Goal: Task Accomplishment & Management: Use online tool/utility

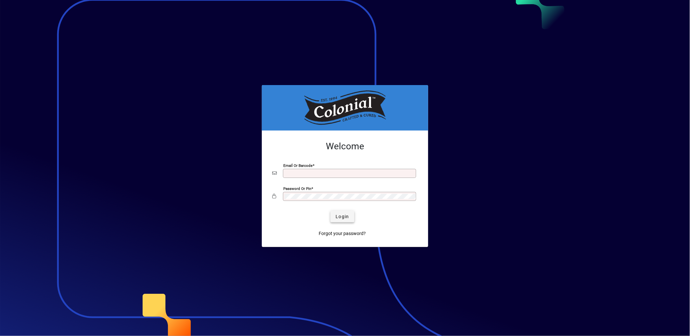
type input "**********"
click at [346, 220] on span "Login" at bounding box center [342, 217] width 13 height 7
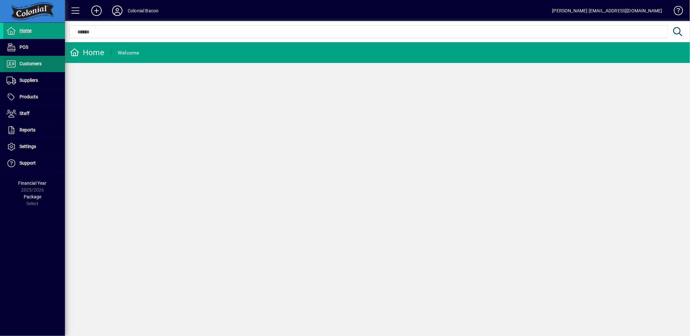
click at [37, 60] on span "Customers" at bounding box center [22, 64] width 38 height 8
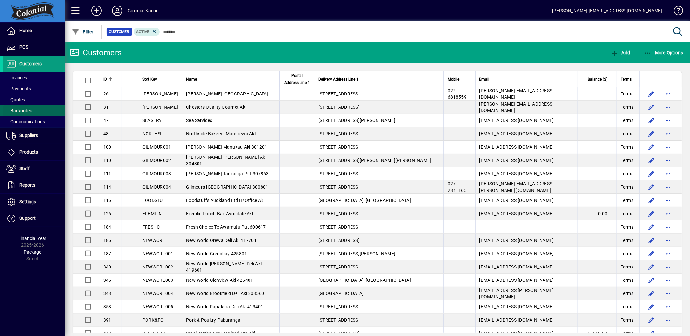
click at [28, 114] on span "Backorders" at bounding box center [18, 111] width 30 height 7
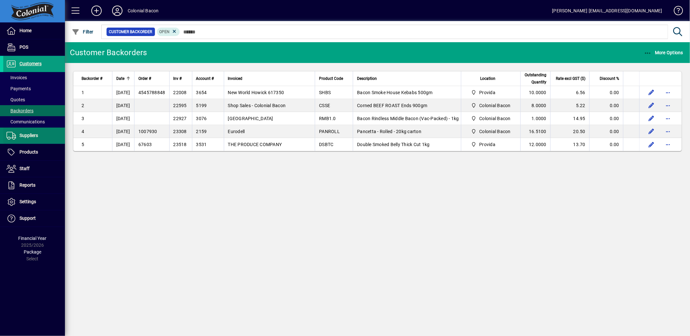
click at [33, 137] on span "Suppliers" at bounding box center [28, 135] width 19 height 5
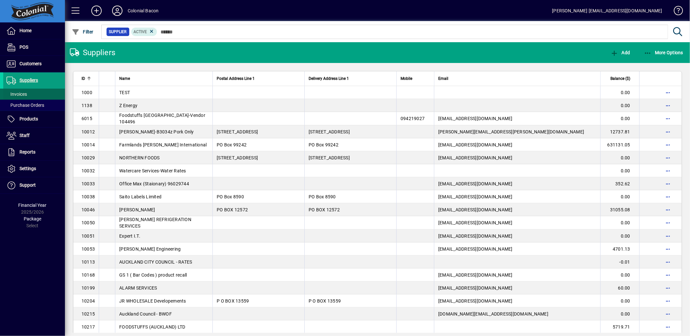
click at [21, 93] on span "Invoices" at bounding box center [16, 94] width 20 height 5
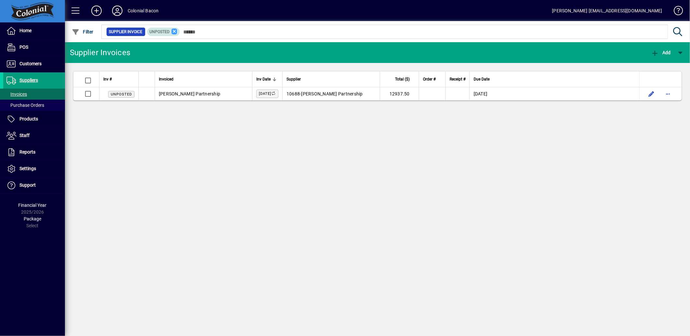
click at [174, 31] on icon at bounding box center [175, 32] width 6 height 6
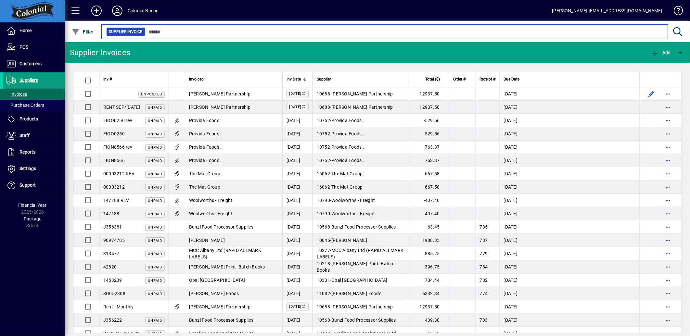
click at [184, 32] on input "text" at bounding box center [404, 31] width 517 height 9
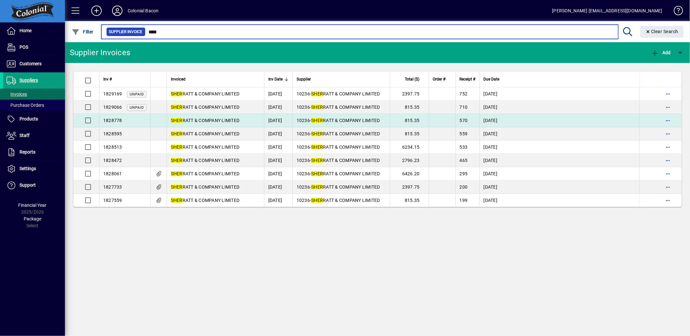
type input "****"
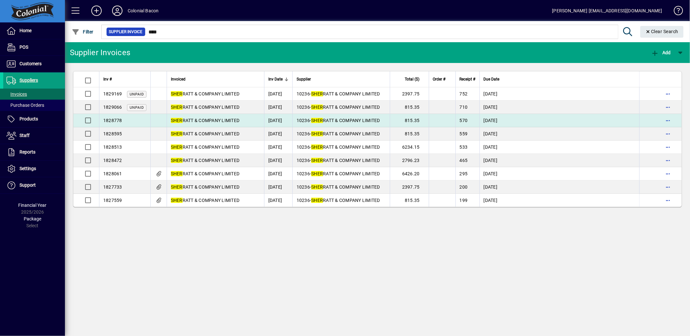
click at [206, 121] on span "SHER RATT & COMPANY LIMITED" at bounding box center [205, 120] width 69 height 5
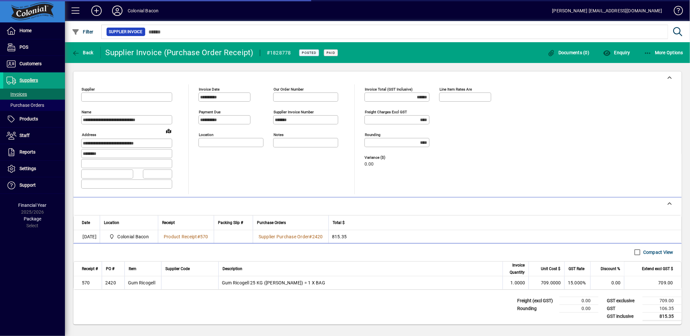
type input "**********"
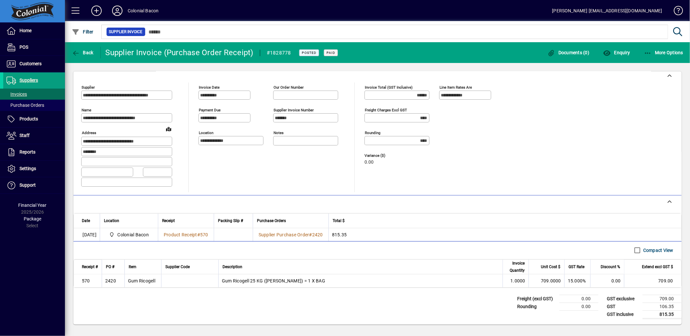
scroll to position [3, 0]
click at [87, 52] on span "Back" at bounding box center [83, 52] width 22 height 5
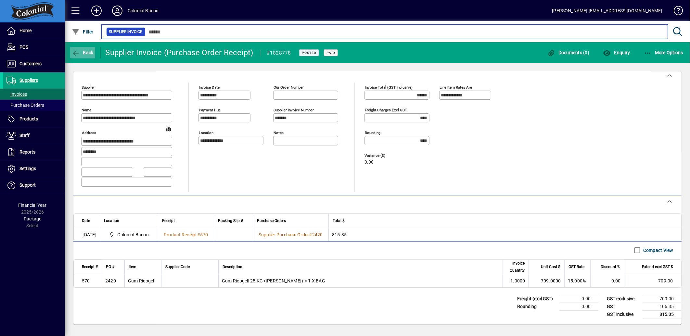
type input "****"
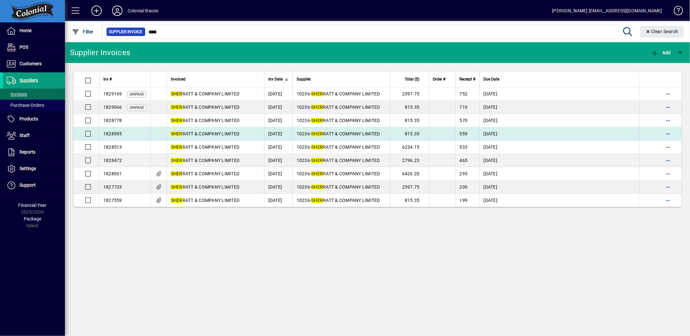
click at [211, 136] on span "SHER RATT & COMPANY LIMITED" at bounding box center [205, 133] width 69 height 5
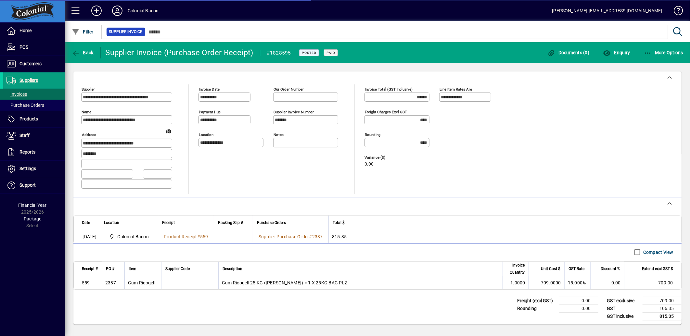
scroll to position [3, 0]
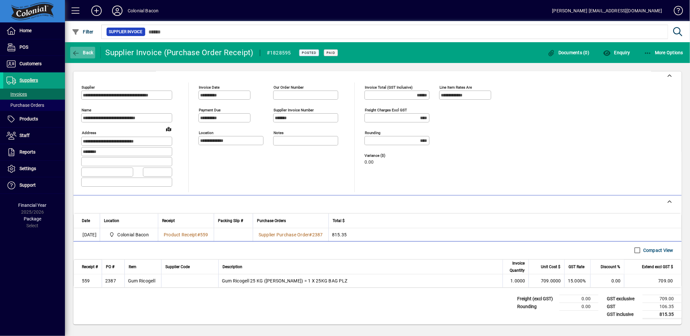
click at [85, 54] on span "Back" at bounding box center [83, 52] width 22 height 5
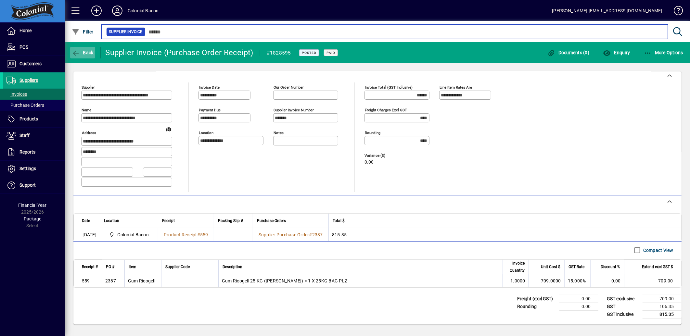
type input "****"
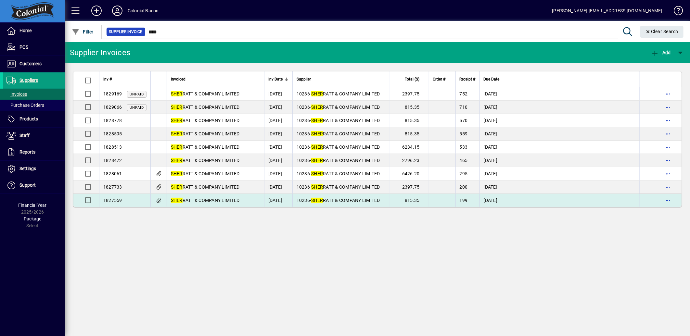
click at [157, 199] on icon at bounding box center [158, 201] width 7 height 6
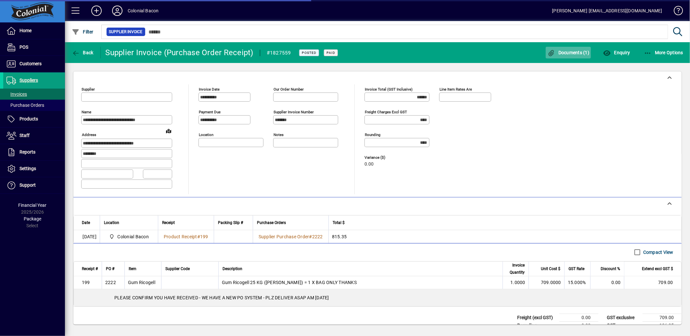
type input "**********"
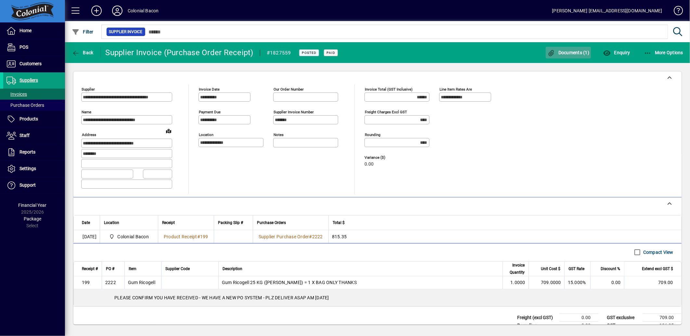
click at [575, 50] on span "Documents (1)" at bounding box center [569, 52] width 42 height 5
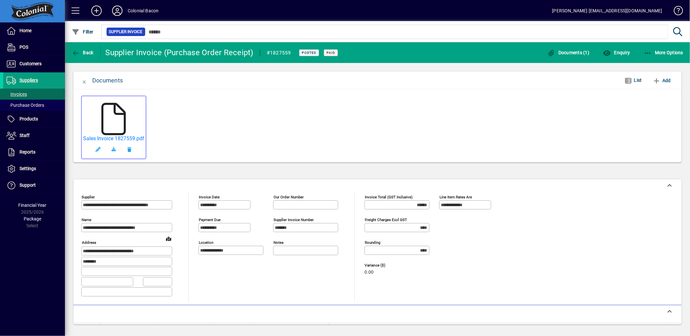
click at [120, 117] on icon at bounding box center [113, 119] width 32 height 32
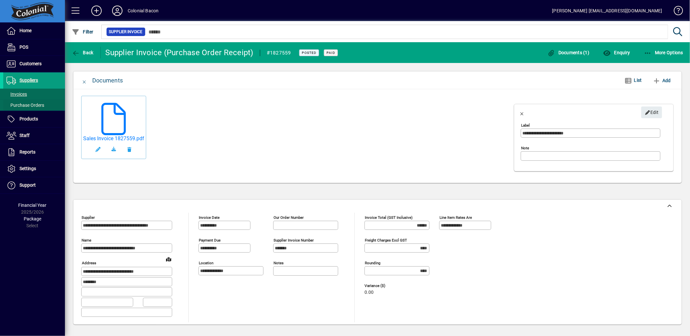
click at [25, 98] on span at bounding box center [34, 105] width 62 height 16
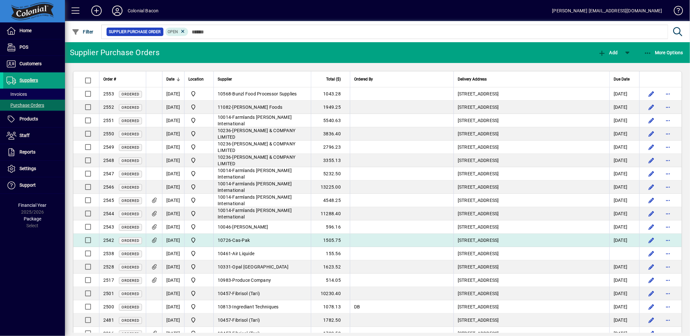
click at [152, 240] on icon at bounding box center [154, 241] width 7 height 6
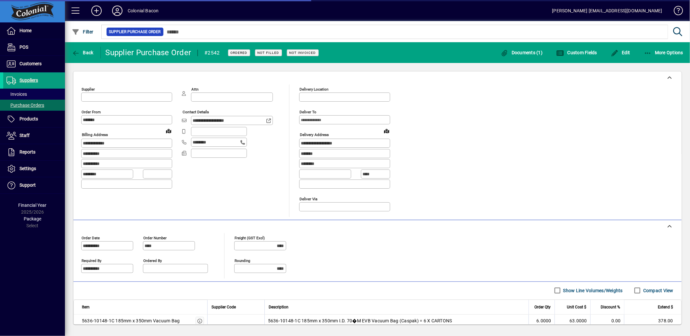
type input "**********"
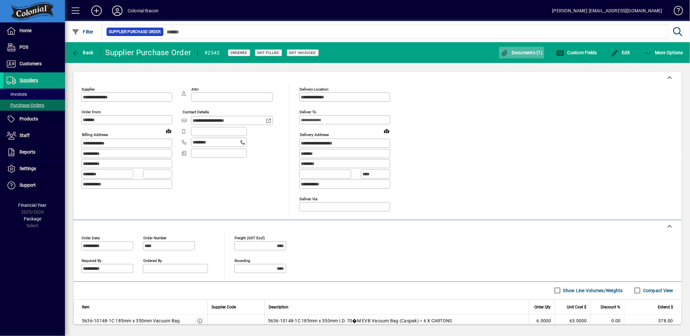
click at [521, 54] on span "Documents (1)" at bounding box center [522, 52] width 42 height 5
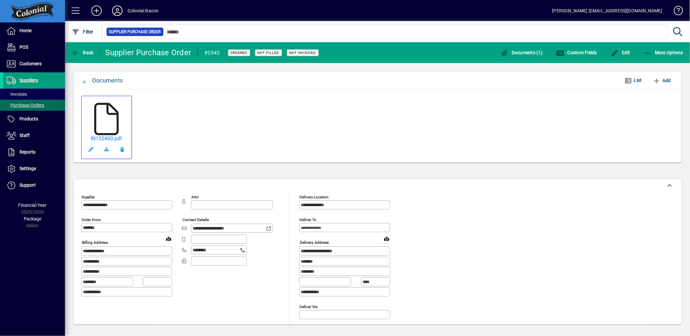
click at [108, 131] on icon at bounding box center [106, 119] width 32 height 32
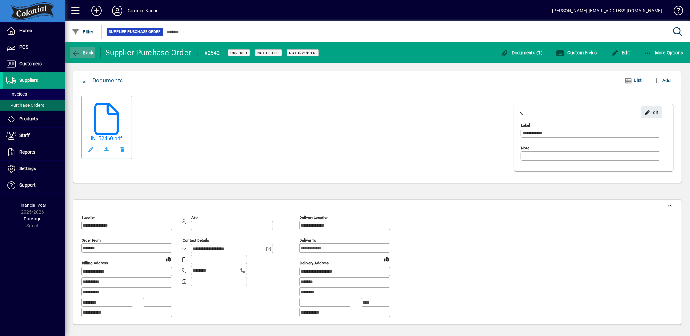
click at [94, 47] on span "button" at bounding box center [82, 53] width 25 height 16
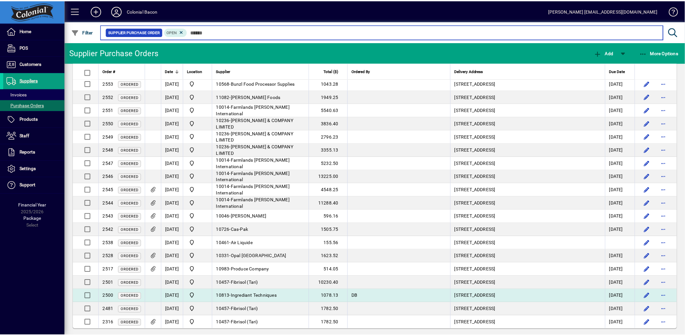
scroll to position [16, 0]
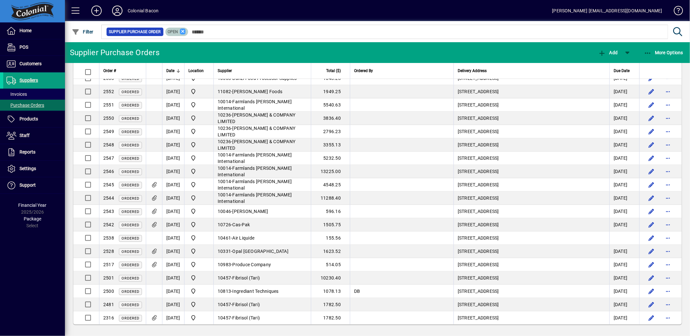
click at [183, 30] on icon at bounding box center [183, 32] width 6 height 6
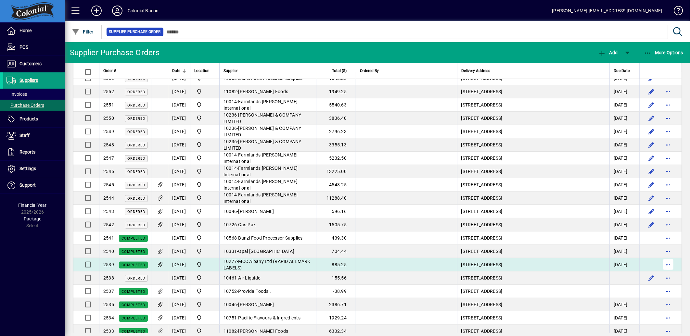
click at [661, 265] on span "button" at bounding box center [669, 265] width 16 height 16
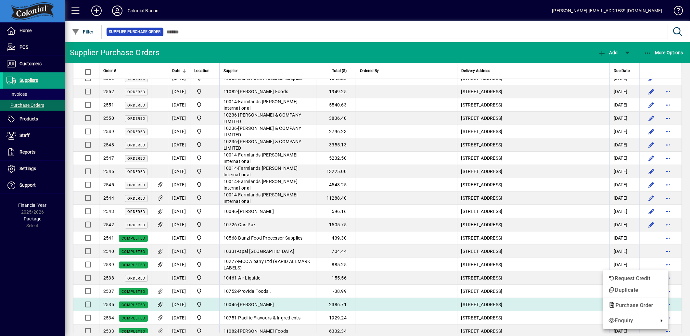
click at [626, 303] on span "Purchase Order" at bounding box center [633, 306] width 48 height 6
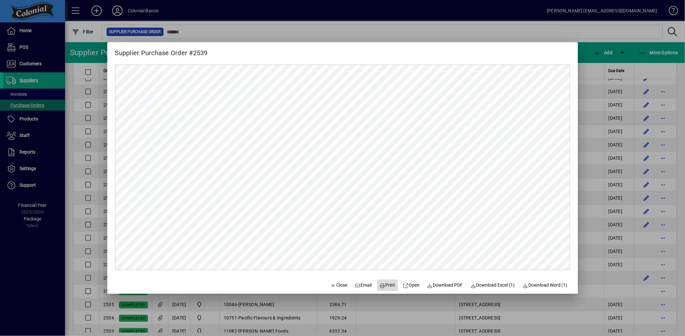
click at [380, 283] on span "Print" at bounding box center [388, 285] width 16 height 7
click at [333, 285] on span "Close" at bounding box center [339, 285] width 17 height 7
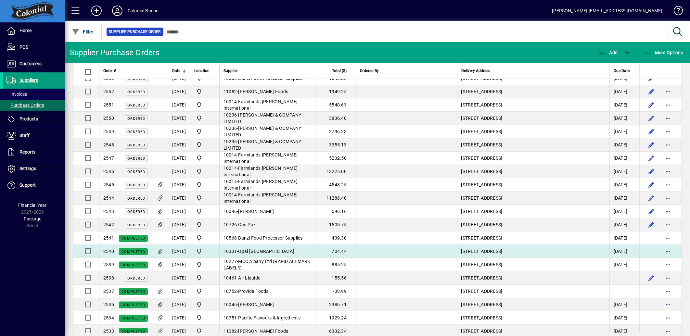
click at [161, 250] on icon at bounding box center [160, 252] width 7 height 6
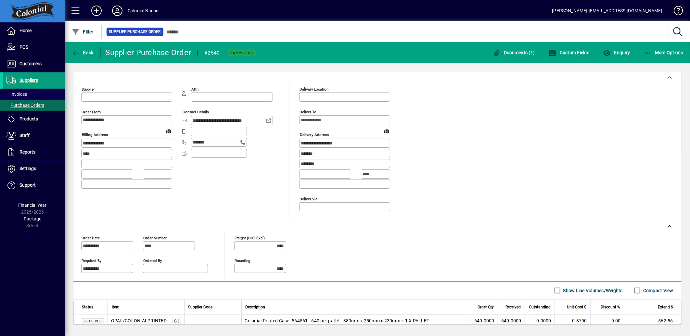
type input "**********"
drag, startPoint x: 526, startPoint y: 51, endPoint x: 507, endPoint y: 58, distance: 20.9
click at [526, 51] on span "Documents (1)" at bounding box center [514, 52] width 42 height 5
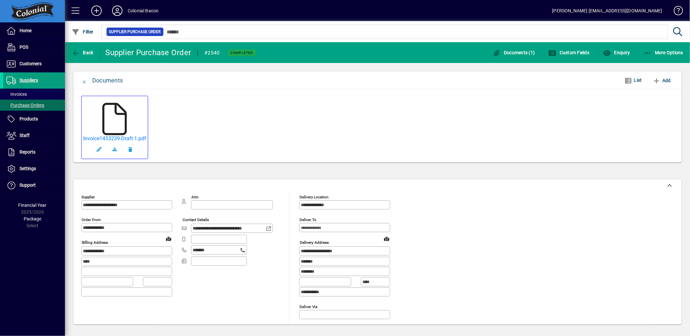
click at [125, 113] on icon at bounding box center [114, 119] width 32 height 32
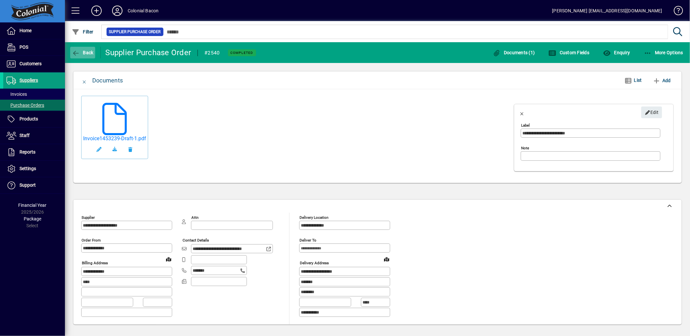
click at [80, 51] on span "Back" at bounding box center [83, 52] width 22 height 5
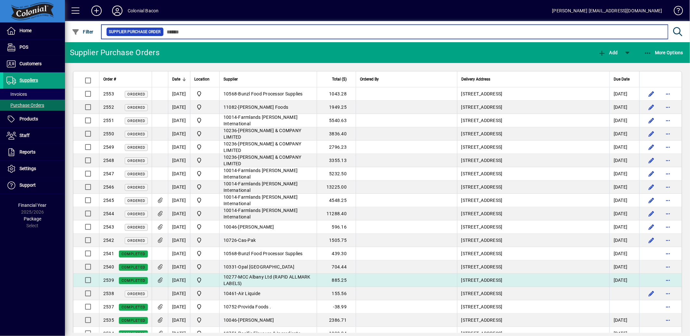
scroll to position [72, 0]
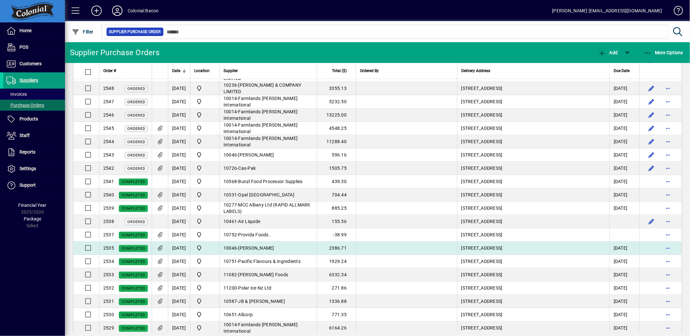
click at [248, 246] on td "10046 - D M Dunningham" at bounding box center [267, 248] width 97 height 13
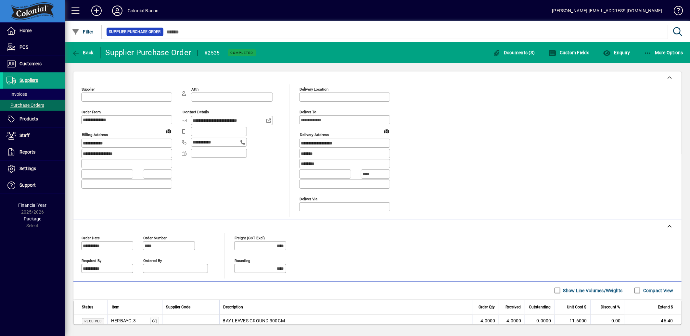
type input "**********"
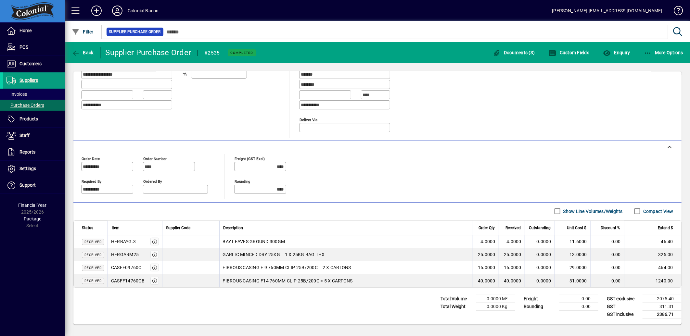
scroll to position [81, 0]
drag, startPoint x: 85, startPoint y: 62, endPoint x: 85, endPoint y: 57, distance: 5.2
click at [85, 62] on mat-toolbar-row "Back Supplier Purchase Order #2535 Completed Documents (3) Custom Fields Enquir…" at bounding box center [377, 52] width 625 height 21
click at [85, 54] on span "Back" at bounding box center [83, 52] width 22 height 5
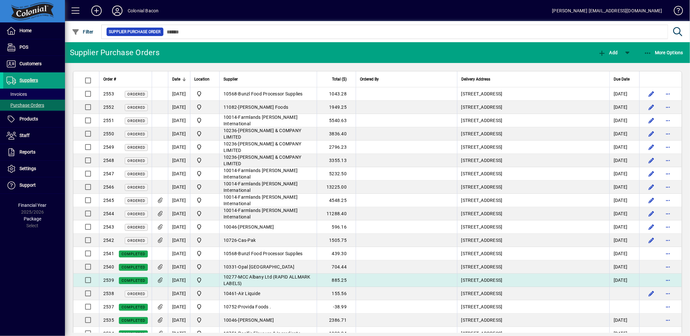
click at [254, 284] on td "10277 - MCC Albany Ltd (RAPID ALLMARK LABELS)" at bounding box center [267, 280] width 97 height 13
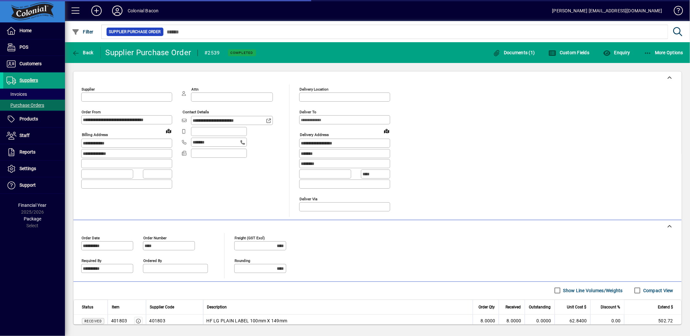
type input "**********"
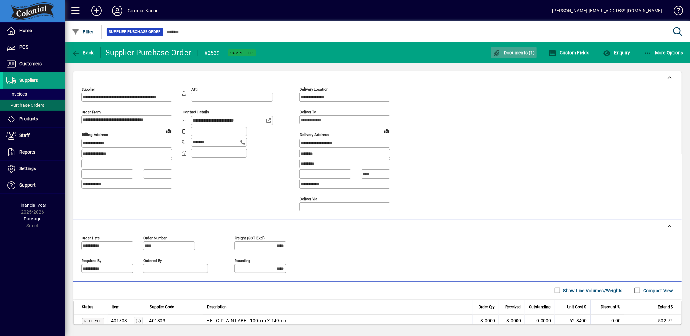
click at [511, 53] on span "Documents (1)" at bounding box center [514, 52] width 42 height 5
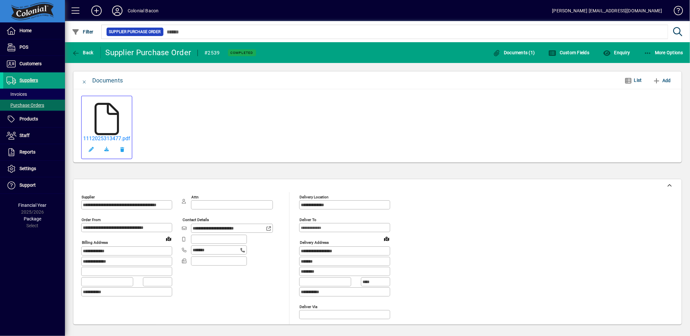
click at [107, 110] on icon at bounding box center [107, 119] width 32 height 32
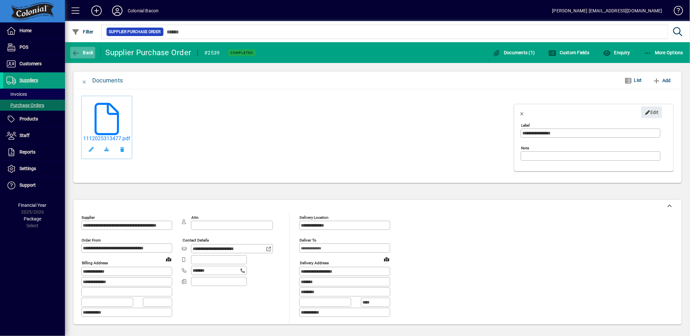
click at [85, 53] on span "Back" at bounding box center [83, 52] width 22 height 5
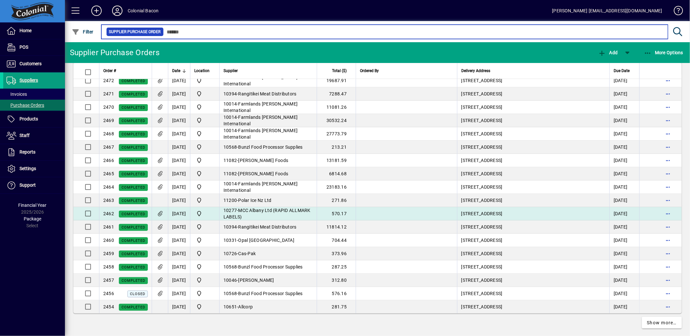
scroll to position [1115, 0]
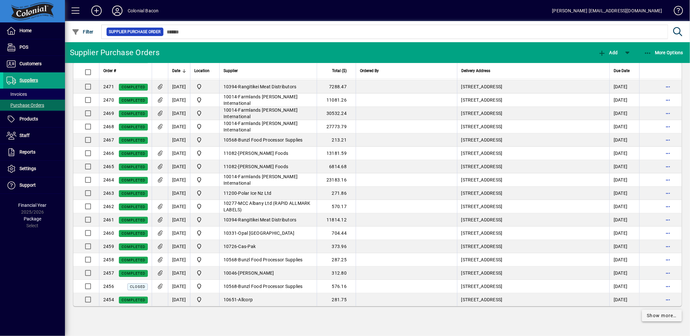
click at [659, 318] on span "Show more…" at bounding box center [662, 316] width 30 height 7
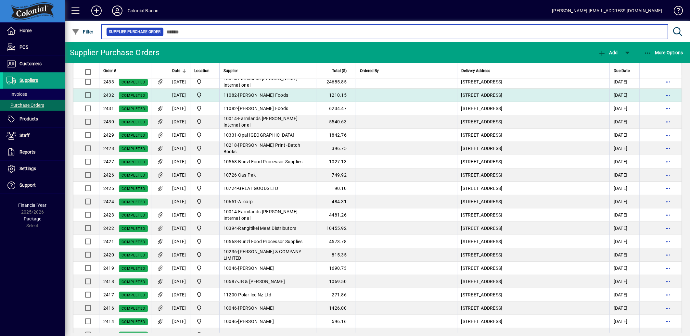
scroll to position [1585, 0]
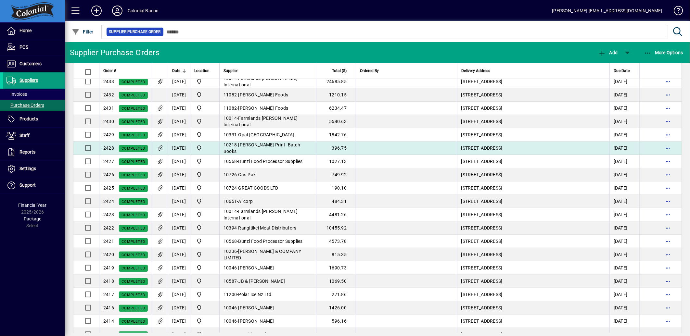
click at [153, 149] on td at bounding box center [160, 148] width 16 height 13
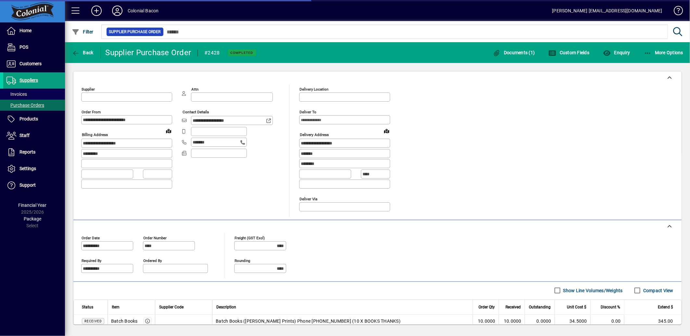
type input "**********"
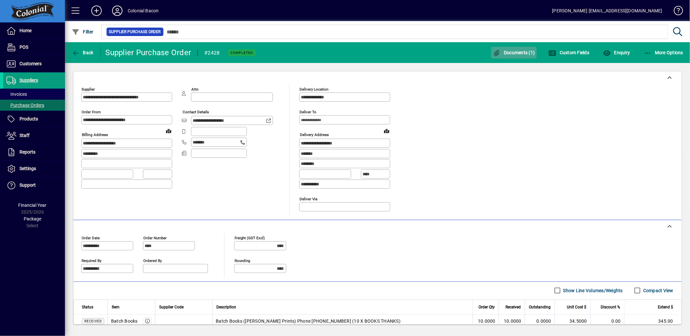
click at [498, 46] on span "button" at bounding box center [513, 53] width 45 height 16
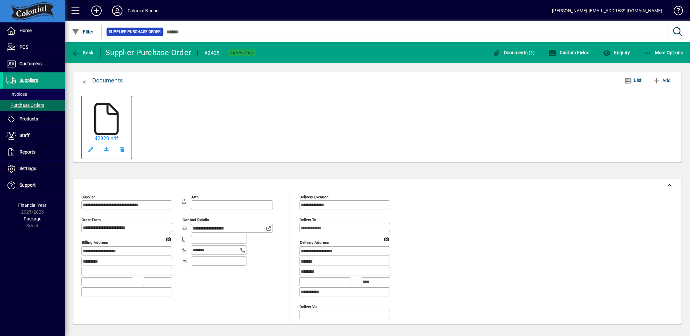
click at [110, 109] on icon at bounding box center [106, 119] width 32 height 32
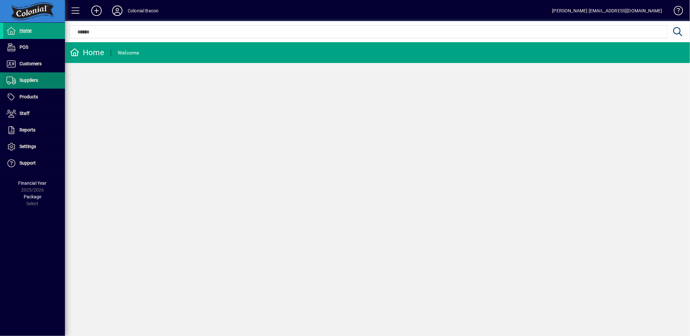
click at [32, 84] on span "Suppliers" at bounding box center [20, 81] width 35 height 8
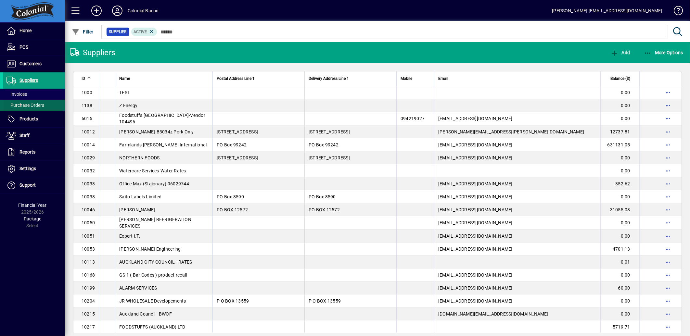
click at [25, 103] on span "Purchase Orders" at bounding box center [25, 105] width 38 height 5
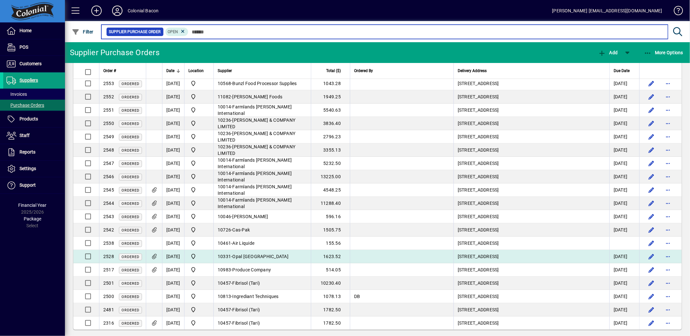
scroll to position [16, 0]
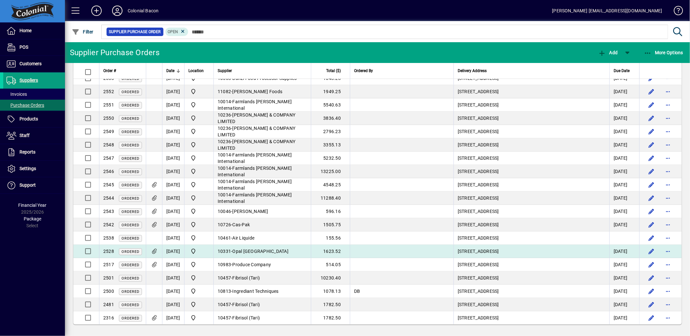
click at [282, 252] on td "10331 - Opal Auckland" at bounding box center [262, 251] width 97 height 13
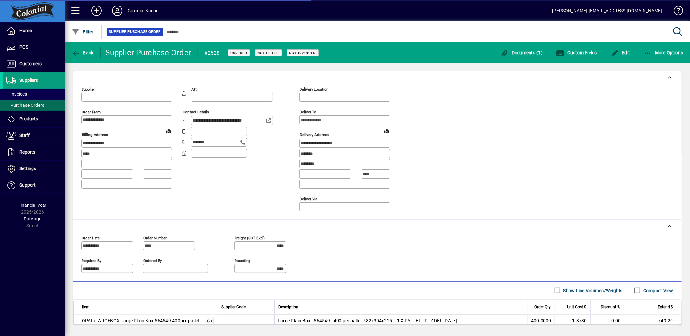
type input "**********"
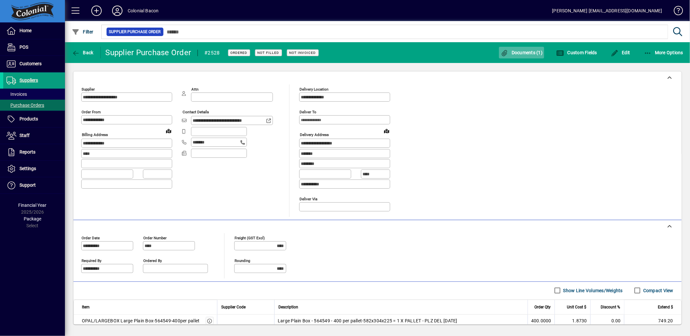
click at [528, 56] on span "button" at bounding box center [521, 53] width 45 height 16
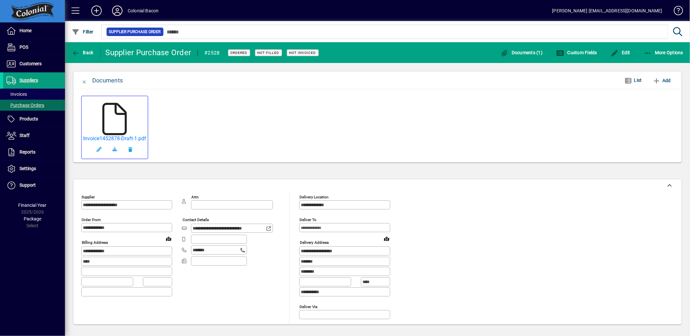
click at [123, 121] on icon at bounding box center [114, 119] width 32 height 32
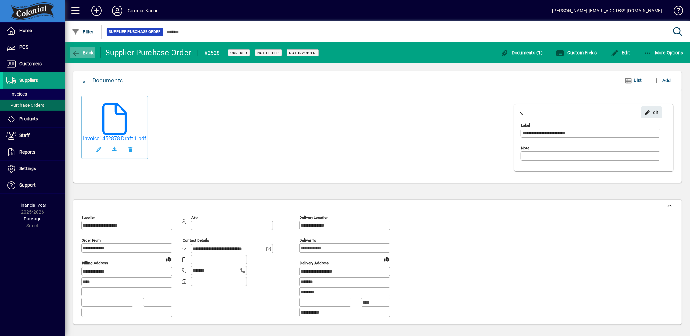
click at [75, 55] on icon "button" at bounding box center [76, 53] width 8 height 6
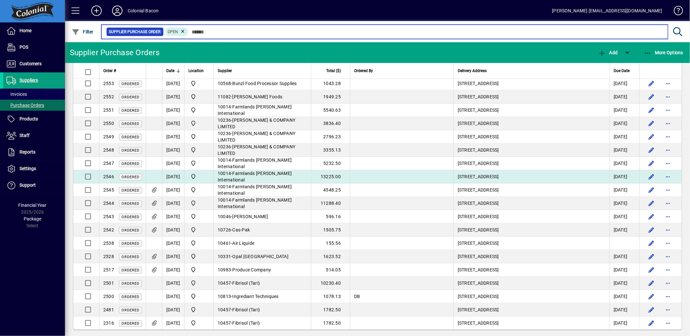
scroll to position [16, 0]
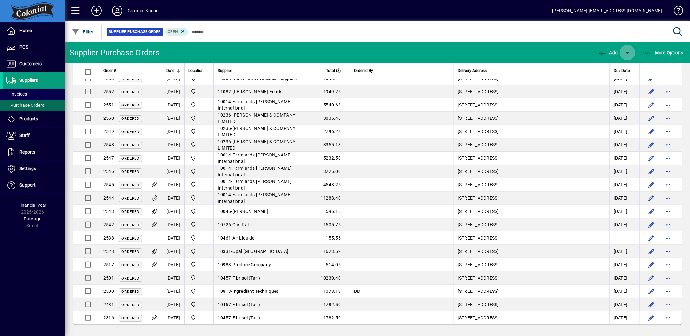
click at [630, 52] on span "button" at bounding box center [628, 53] width 16 height 16
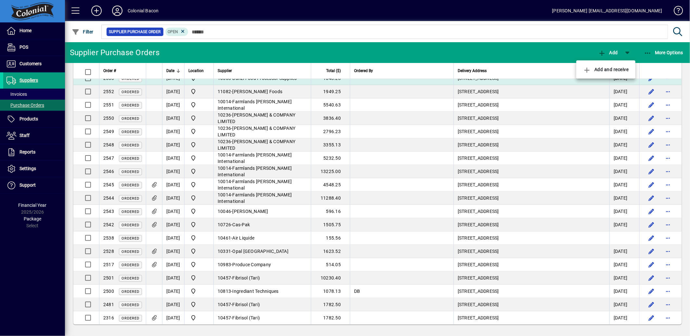
drag, startPoint x: 522, startPoint y: 102, endPoint x: 562, endPoint y: 81, distance: 45.5
click at [525, 99] on div at bounding box center [345, 168] width 690 height 336
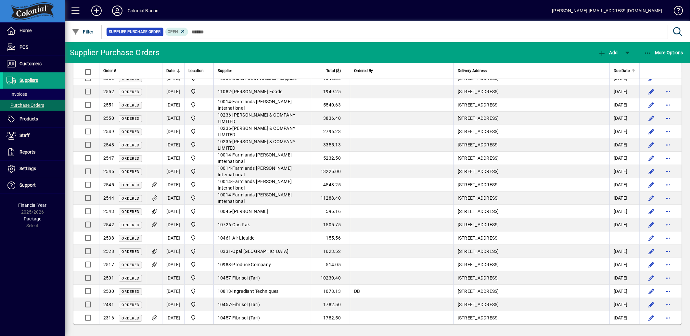
click at [623, 73] on div "Due Date" at bounding box center [625, 70] width 22 height 7
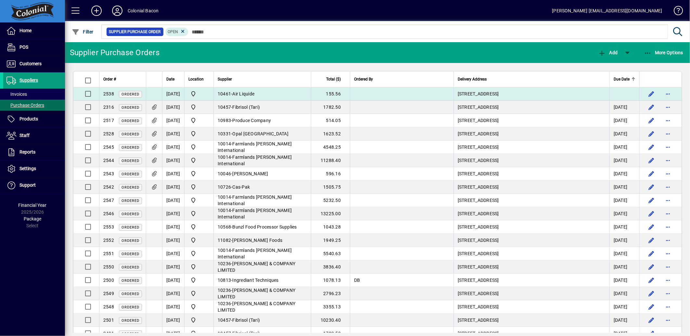
click at [174, 95] on td "16/09/2025" at bounding box center [173, 93] width 22 height 13
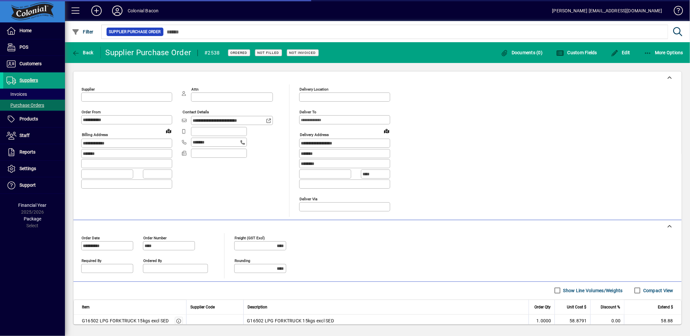
type input "**********"
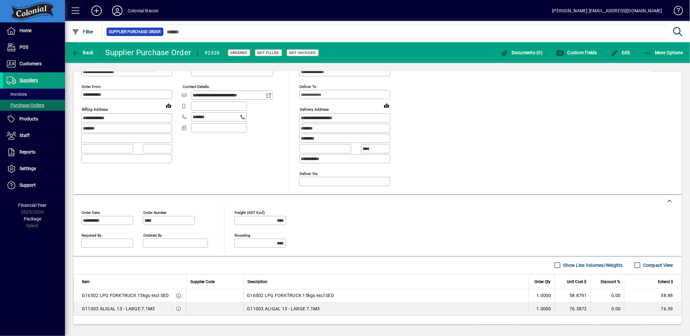
scroll to position [55, 0]
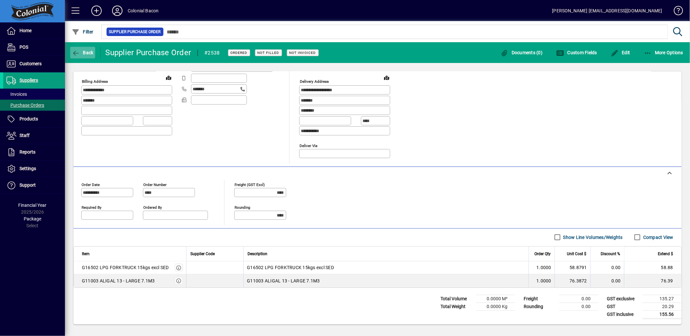
click at [71, 56] on span "button" at bounding box center [82, 53] width 25 height 16
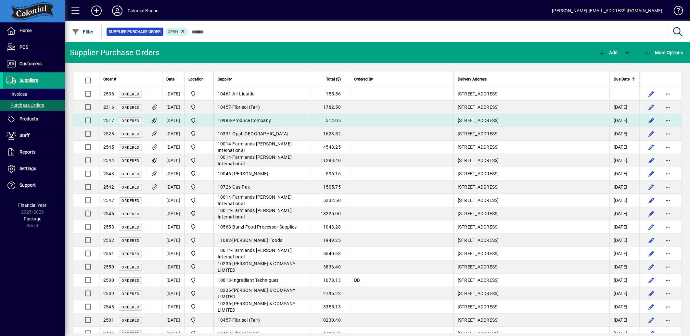
click at [456, 122] on td "109 Cavendish Drive, Manukau, Auckland, 0241" at bounding box center [532, 120] width 156 height 13
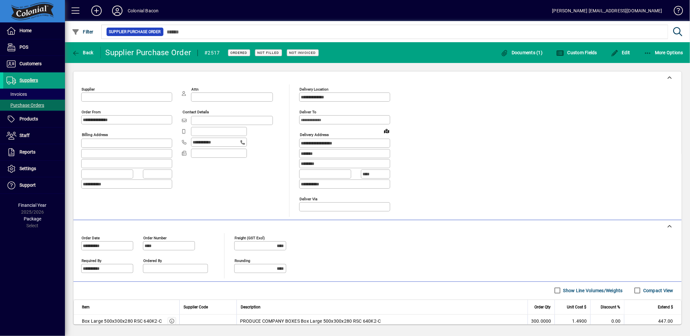
type input "**********"
click at [79, 55] on icon "button" at bounding box center [76, 53] width 8 height 6
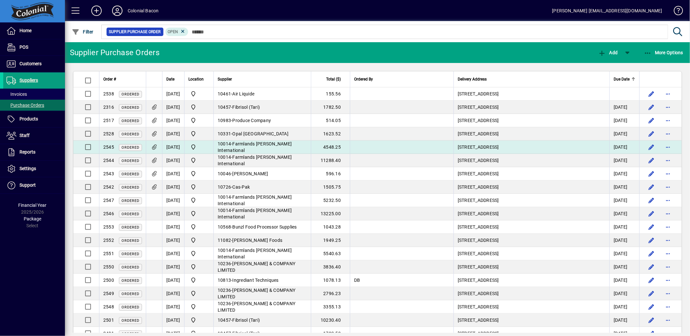
click at [611, 147] on td "18/09/2025" at bounding box center [625, 147] width 30 height 13
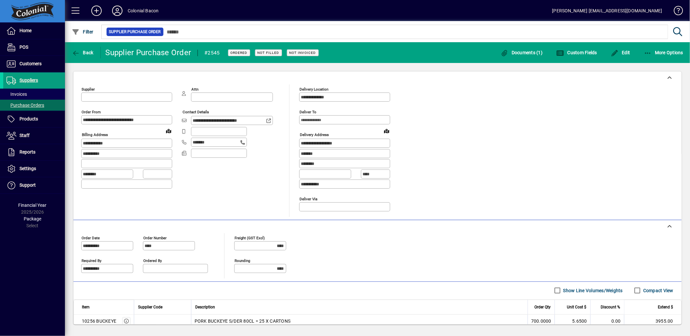
type input "**********"
click at [82, 50] on span "Back" at bounding box center [83, 52] width 22 height 5
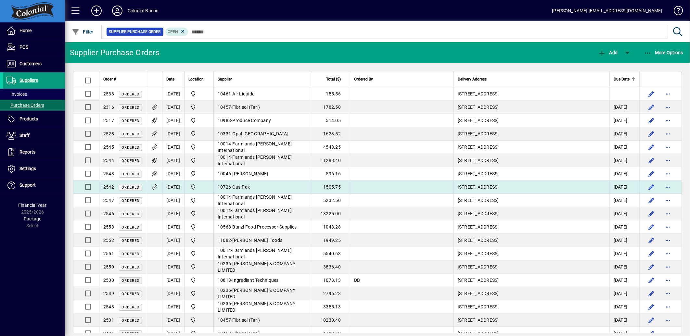
click at [613, 187] on td "18/09/2025" at bounding box center [625, 187] width 30 height 13
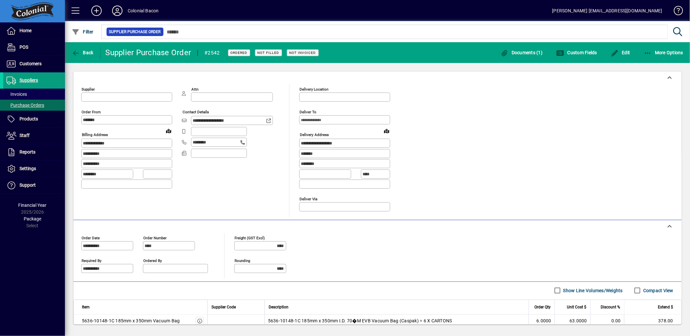
type input "**********"
click at [537, 53] on span "Documents (1)" at bounding box center [522, 52] width 42 height 5
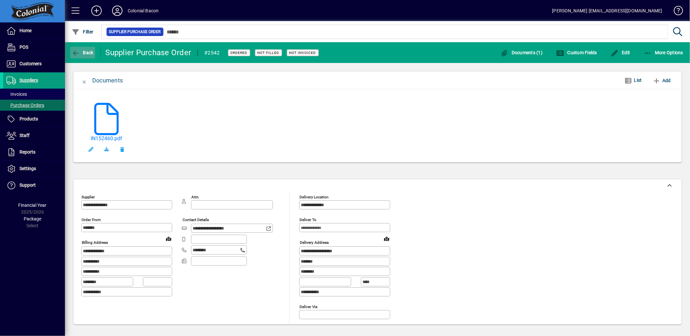
click at [78, 53] on icon "button" at bounding box center [76, 53] width 8 height 6
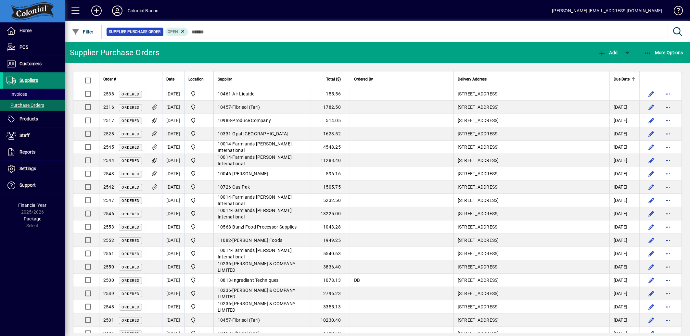
click at [22, 79] on span "Suppliers" at bounding box center [28, 80] width 19 height 5
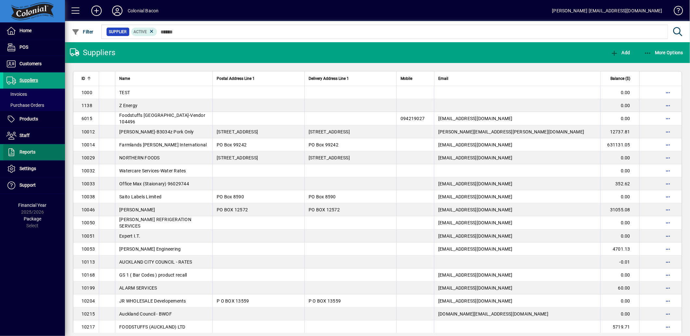
click at [23, 151] on span "Reports" at bounding box center [27, 151] width 16 height 5
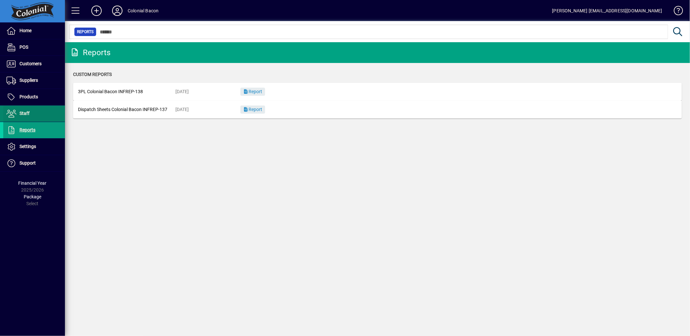
click at [26, 116] on span "Staff" at bounding box center [16, 114] width 26 height 8
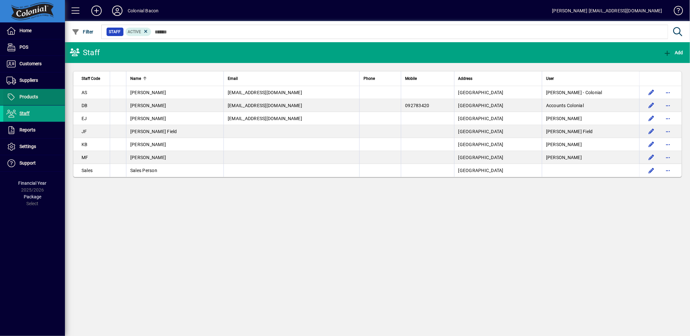
click at [27, 93] on span "Products" at bounding box center [20, 97] width 35 height 8
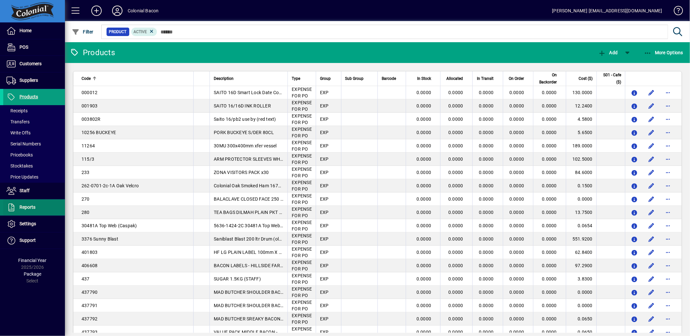
click at [25, 208] on span "Reports" at bounding box center [27, 207] width 16 height 5
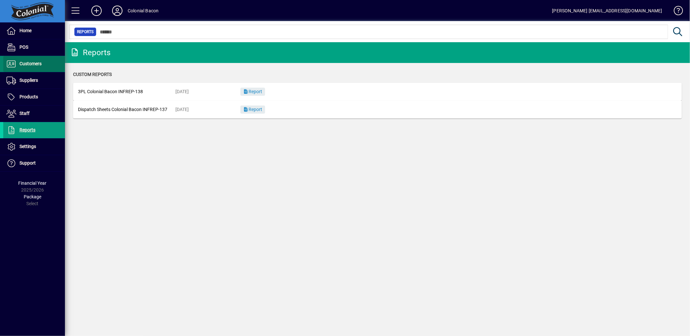
click at [24, 63] on span "Customers" at bounding box center [30, 63] width 22 height 5
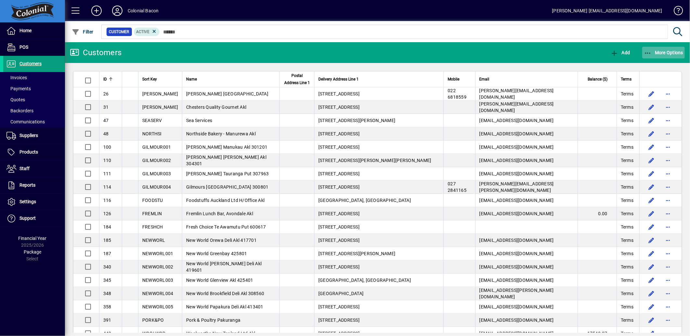
click at [651, 51] on icon "button" at bounding box center [648, 53] width 8 height 6
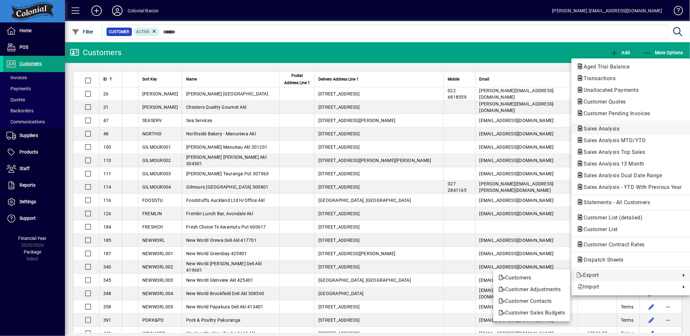
click at [610, 131] on span "Sales Analysis" at bounding box center [600, 129] width 46 height 6
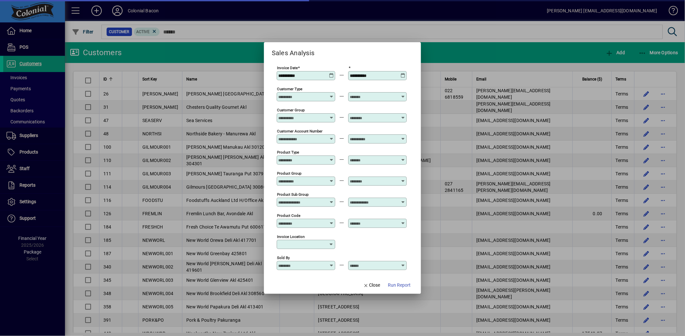
type input "**********"
click at [331, 73] on icon at bounding box center [331, 73] width 5 height 0
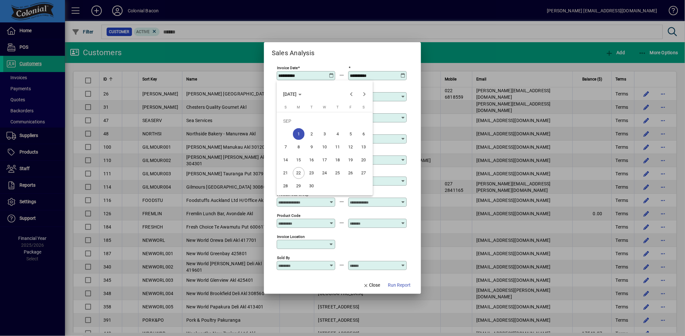
click at [331, 74] on div at bounding box center [342, 168] width 685 height 336
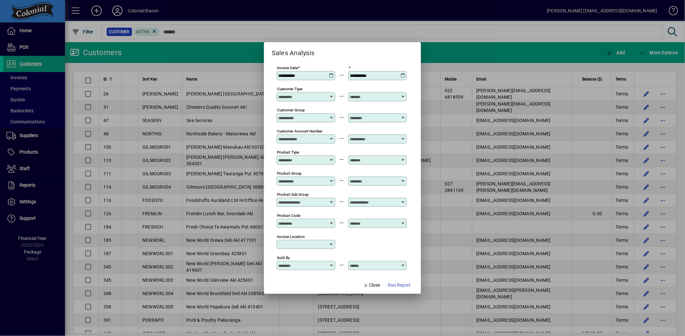
click at [404, 73] on icon at bounding box center [402, 73] width 5 height 0
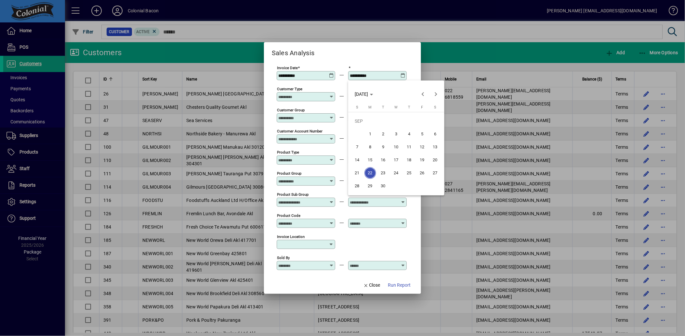
click at [357, 144] on span "7" at bounding box center [357, 147] width 12 height 12
type input "**********"
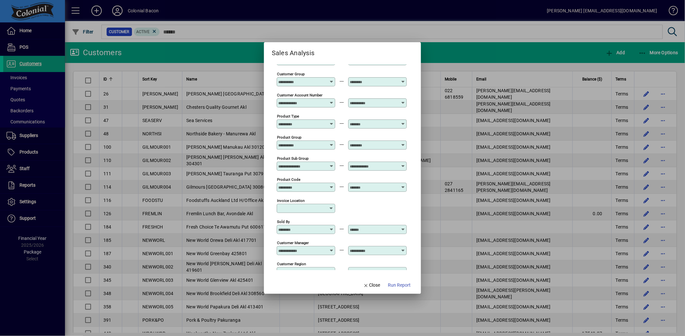
scroll to position [194, 0]
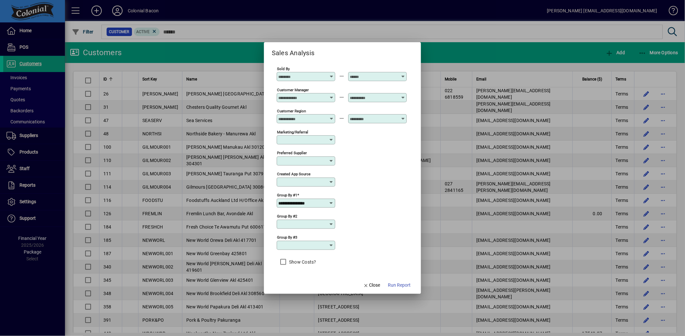
click at [330, 201] on icon at bounding box center [331, 203] width 5 height 5
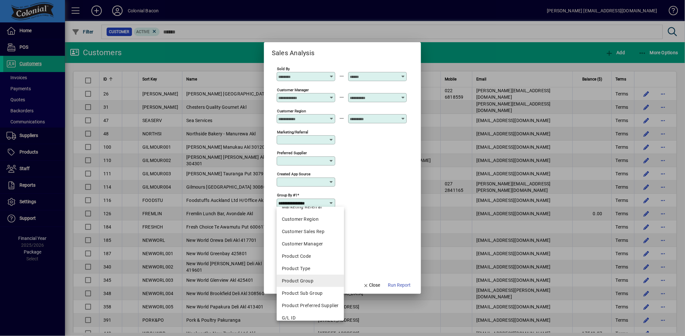
scroll to position [108, 0]
click at [307, 240] on div "Product Code" at bounding box center [310, 243] width 57 height 7
type input "**********"
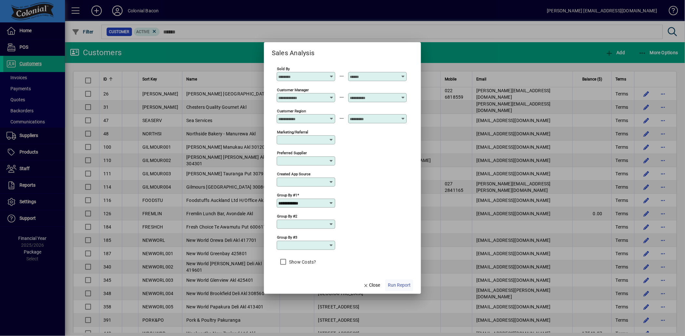
click at [395, 283] on span "Run Report" at bounding box center [399, 285] width 23 height 7
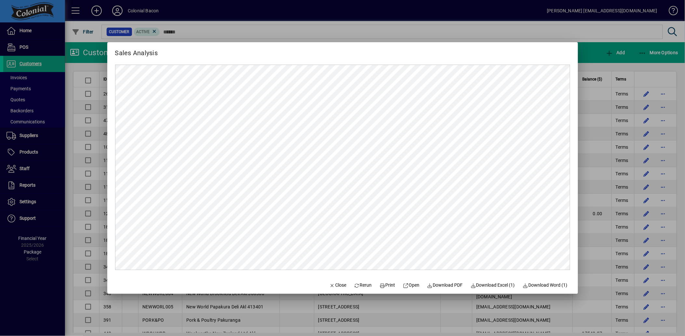
scroll to position [0, 0]
click at [496, 286] on span "Download Excel (1)" at bounding box center [493, 285] width 45 height 7
